Goal: Task Accomplishment & Management: Use online tool/utility

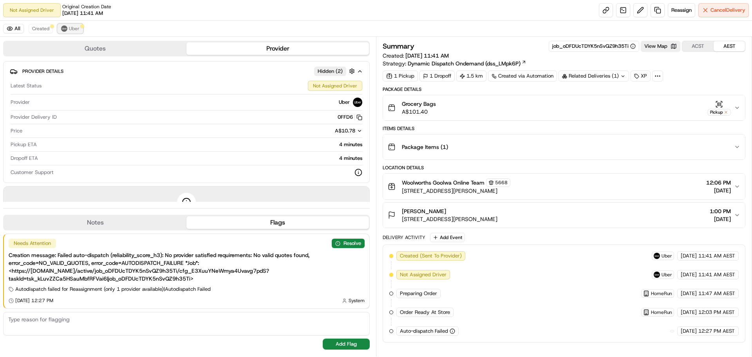
click at [70, 27] on span "Uber" at bounding box center [74, 28] width 11 height 6
click at [714, 13] on span "Cancel Delivery" at bounding box center [727, 10] width 35 height 7
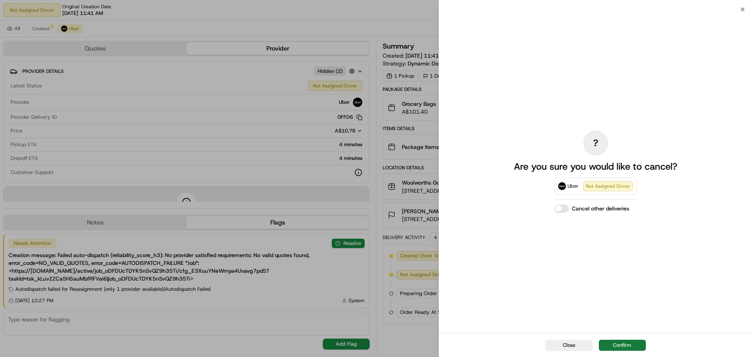
click at [613, 342] on button "Confirm" at bounding box center [622, 344] width 47 height 11
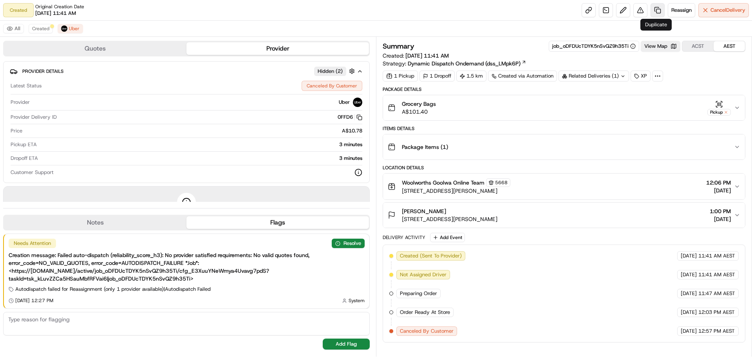
click at [656, 10] on link at bounding box center [657, 10] width 14 height 14
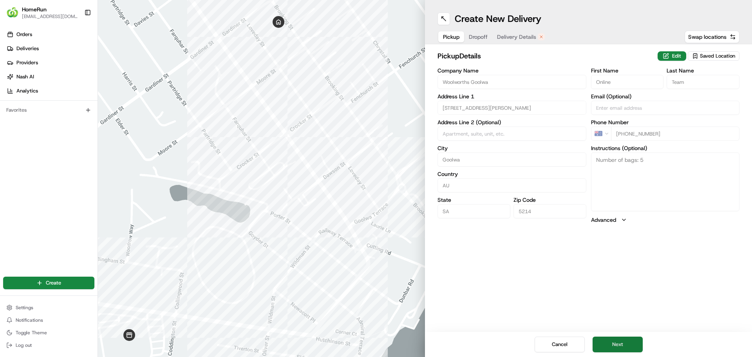
click at [620, 349] on button "Next" at bounding box center [617, 344] width 50 height 16
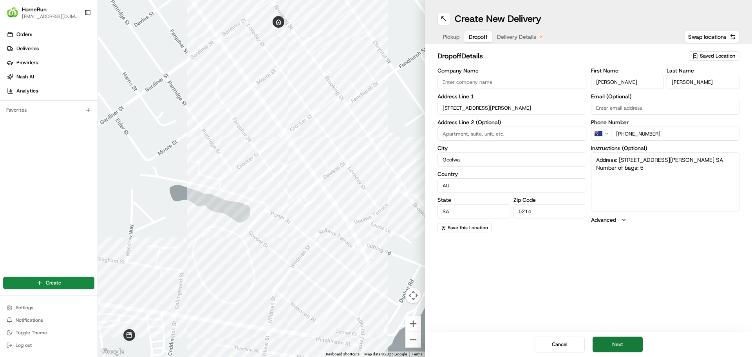
click at [620, 349] on button "Next" at bounding box center [617, 344] width 50 height 16
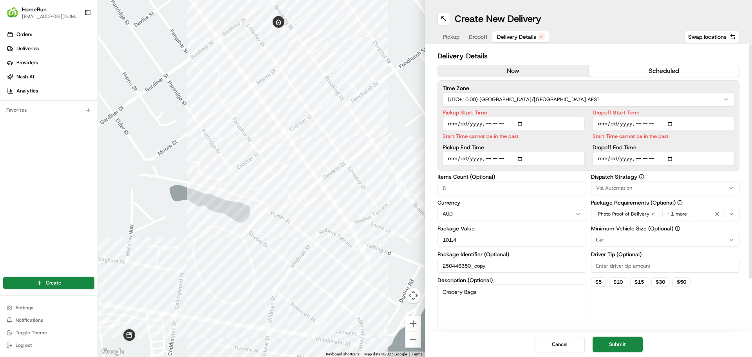
click at [522, 67] on button "now" at bounding box center [513, 71] width 151 height 12
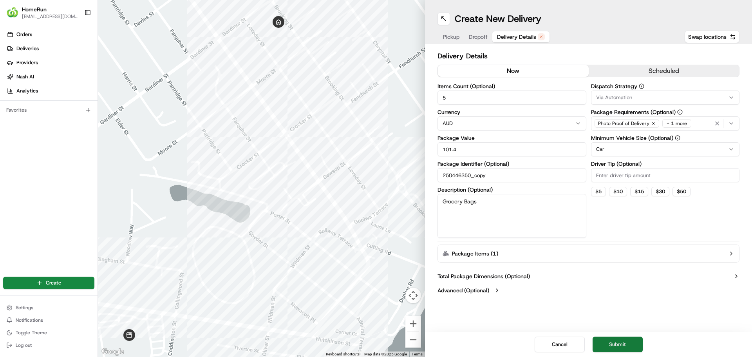
click at [616, 341] on button "Submit" at bounding box center [617, 344] width 50 height 16
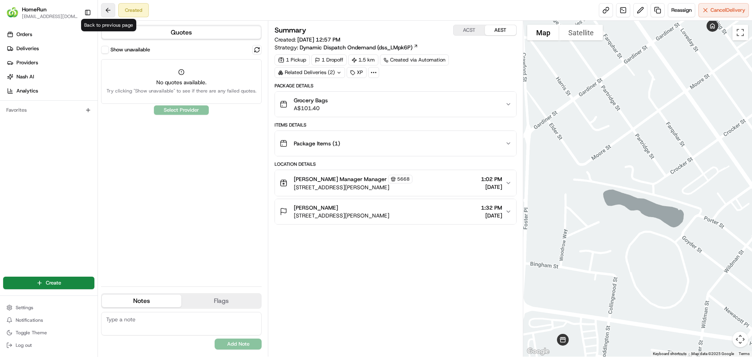
click at [110, 11] on button at bounding box center [108, 10] width 14 height 14
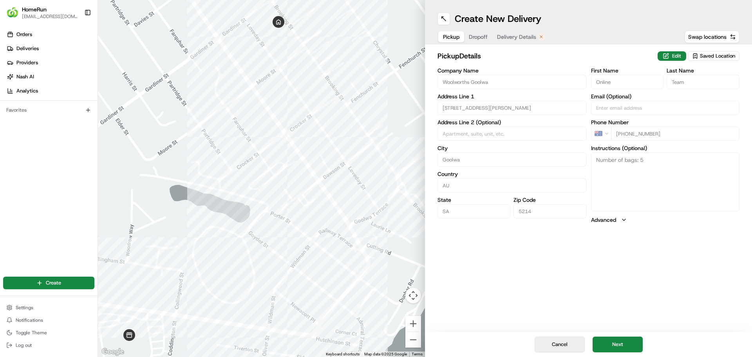
click at [553, 344] on button "Cancel" at bounding box center [559, 344] width 50 height 16
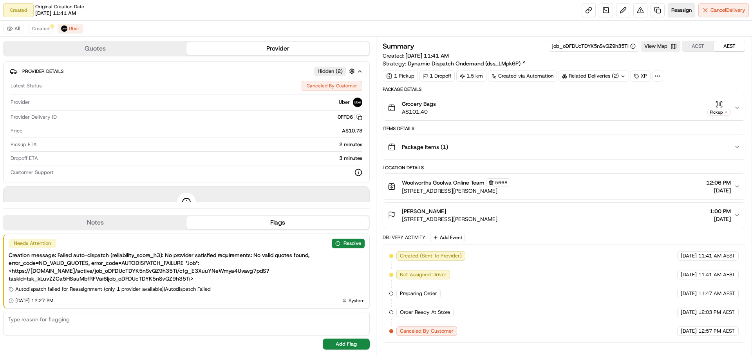
click at [672, 5] on button "Reassign" at bounding box center [681, 10] width 27 height 14
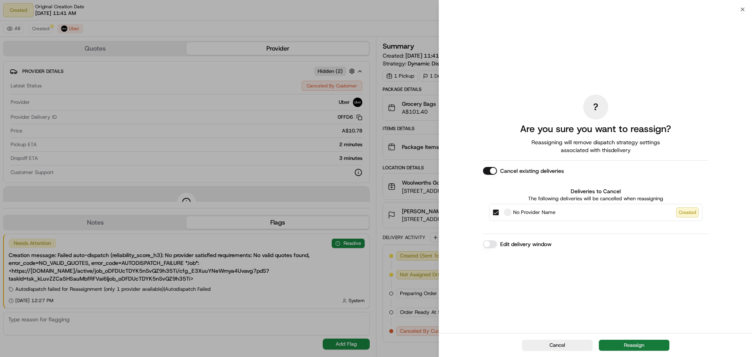
click at [624, 343] on button "Reassign" at bounding box center [634, 344] width 70 height 11
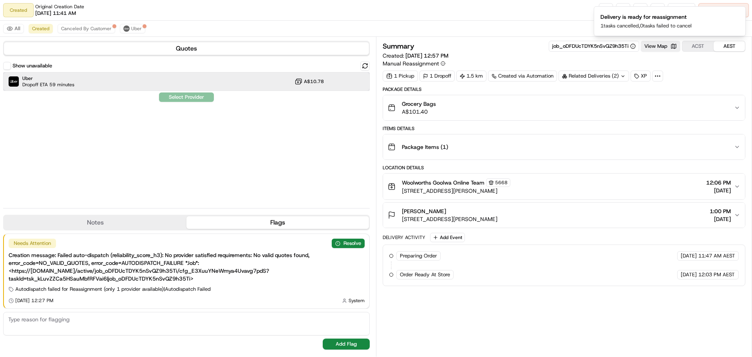
click at [78, 82] on div "Uber Dropoff ETA 59 minutes A$10.78" at bounding box center [186, 81] width 366 height 19
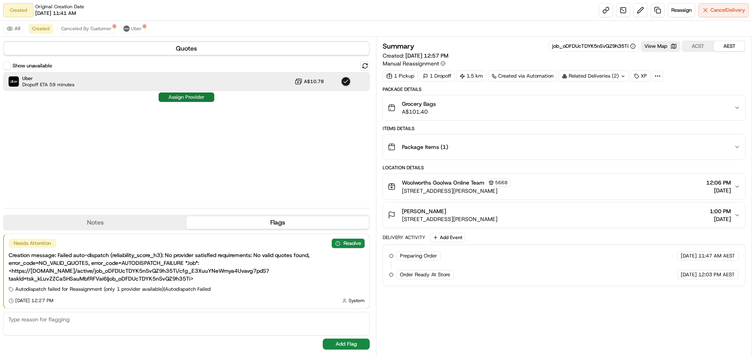
click at [179, 97] on button "Assign Provider" at bounding box center [187, 96] width 56 height 9
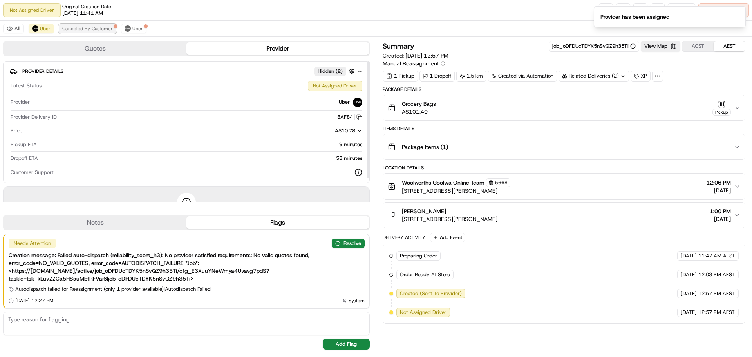
click at [81, 24] on button "Canceled By Customer" at bounding box center [88, 28] width 58 height 9
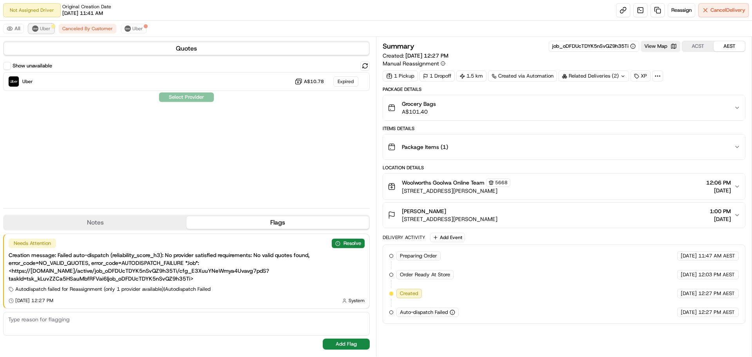
click at [41, 29] on span "Uber" at bounding box center [45, 28] width 11 height 6
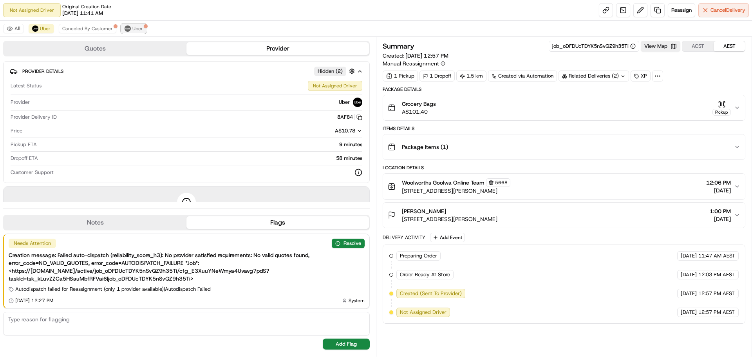
click at [133, 29] on span "Uber" at bounding box center [137, 28] width 11 height 6
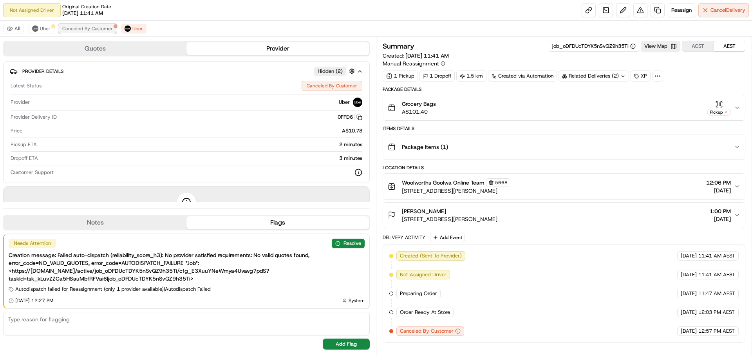
click at [90, 27] on span "Canceled By Customer" at bounding box center [87, 28] width 51 height 6
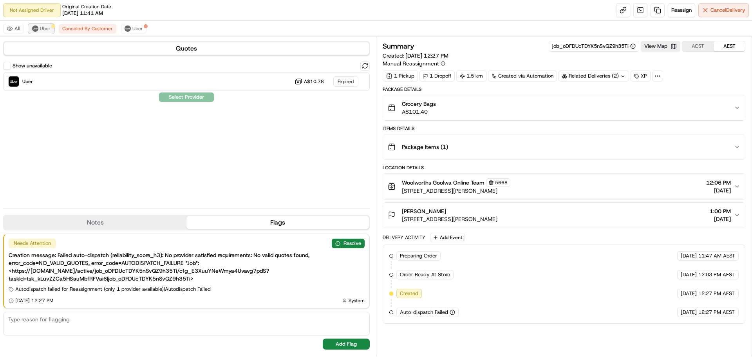
click at [44, 27] on span "Uber" at bounding box center [45, 28] width 11 height 6
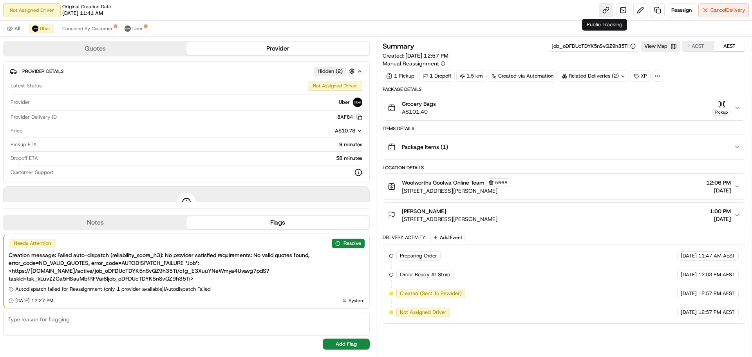
click at [599, 13] on link at bounding box center [606, 10] width 14 height 14
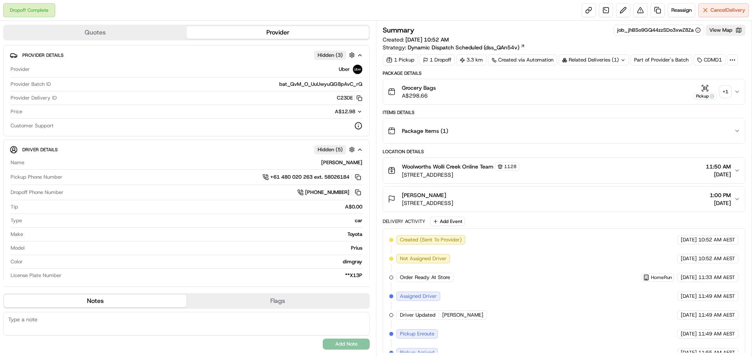
click at [725, 88] on div "+ 1" at bounding box center [725, 91] width 11 height 11
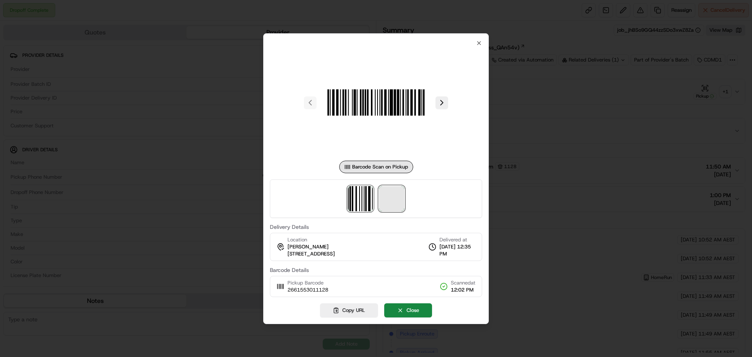
click at [395, 191] on span at bounding box center [391, 198] width 25 height 25
